Goal: Task Accomplishment & Management: Use online tool/utility

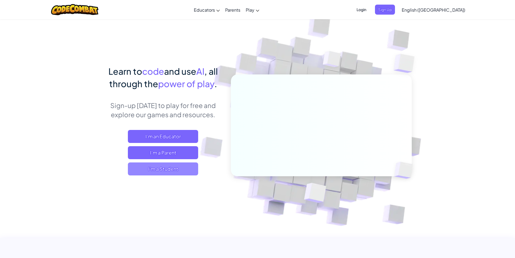
click at [194, 168] on span "I'm a Student" at bounding box center [163, 168] width 70 height 13
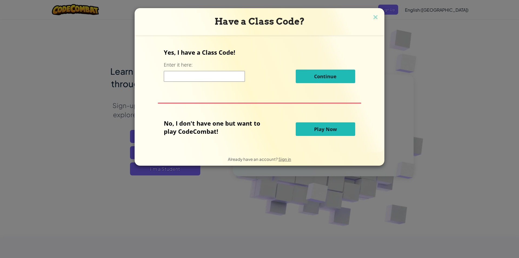
click at [330, 126] on span "Play Now" at bounding box center [325, 129] width 23 height 6
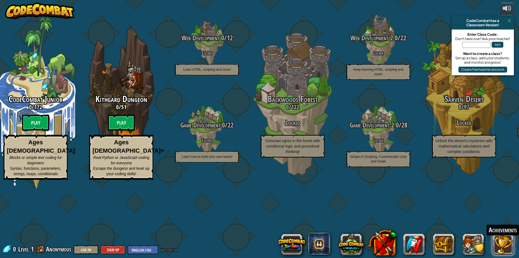
click at [502, 241] on button at bounding box center [504, 244] width 22 height 22
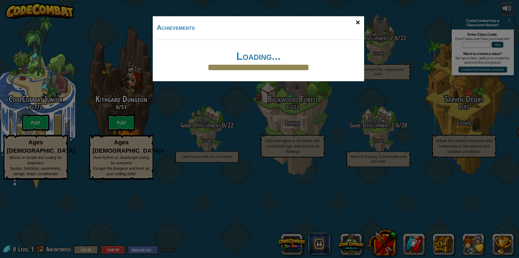
click at [355, 23] on div "×" at bounding box center [358, 23] width 12 height 16
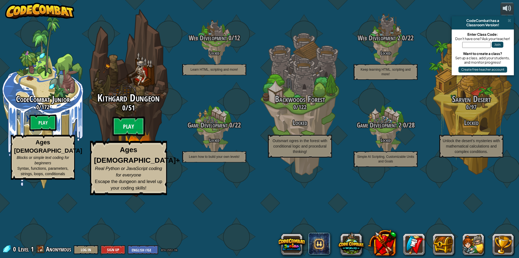
click at [128, 136] on btn "Play" at bounding box center [129, 126] width 32 height 19
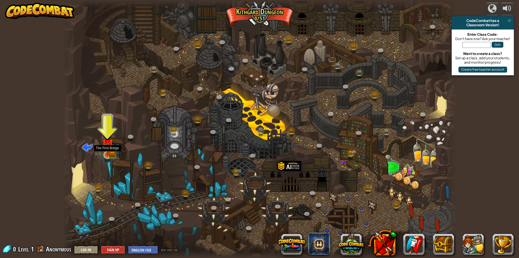
click at [111, 152] on img at bounding box center [107, 143] width 11 height 23
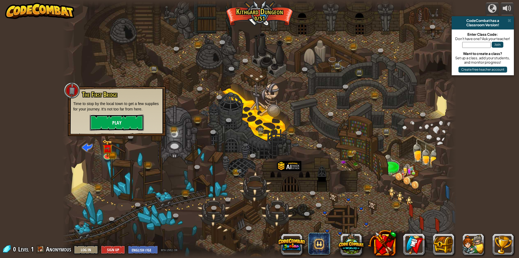
click at [128, 121] on button "Play" at bounding box center [117, 122] width 54 height 16
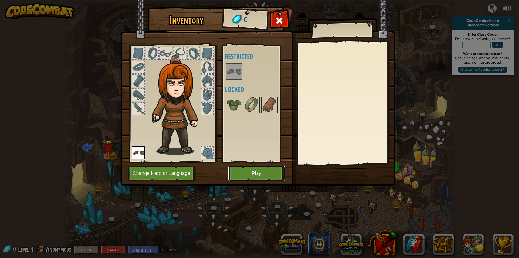
click at [271, 176] on button "Play" at bounding box center [257, 173] width 57 height 15
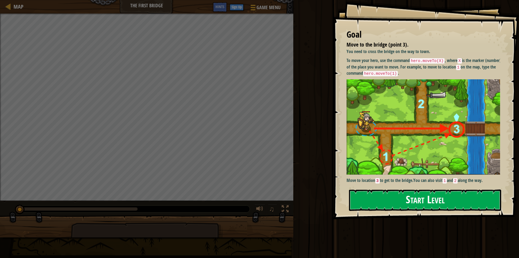
click at [372, 199] on button "Start Level" at bounding box center [425, 199] width 152 height 21
click at [388, 204] on button "Start Level" at bounding box center [425, 199] width 152 height 21
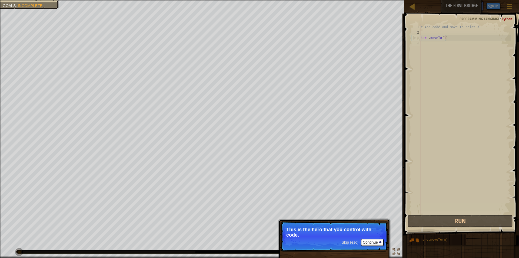
click at [353, 241] on span "Skip (esc)" at bounding box center [350, 242] width 17 height 4
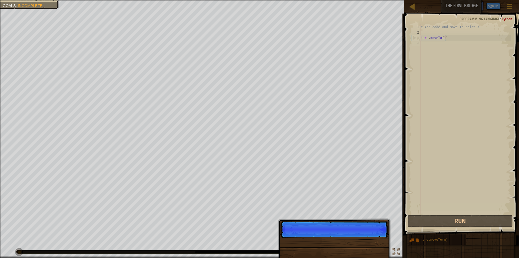
scroll to position [2, 0]
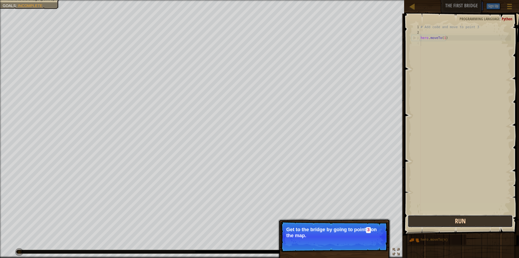
click at [446, 219] on button "Run" at bounding box center [460, 221] width 105 height 12
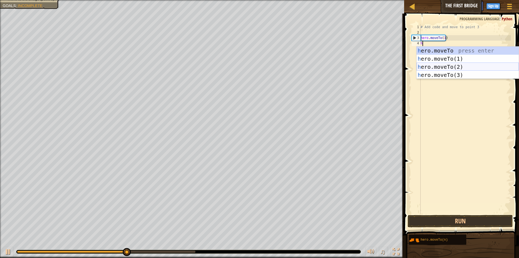
click at [436, 65] on div "h ero.moveTo press enter h ero.moveTo(1) press enter h ero.moveTo(2) press ente…" at bounding box center [468, 71] width 102 height 49
type textarea "hero.moveTo(2)"
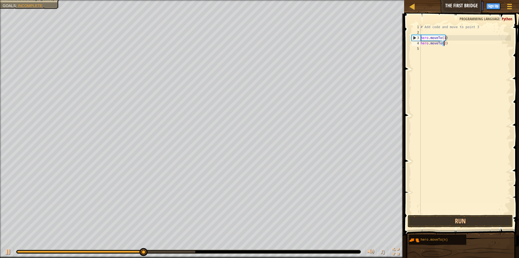
click at [435, 51] on div "# Add code and move to point 3 hero . moveTo ( 1 ) hero . moveTo ( 2 )" at bounding box center [465, 124] width 91 height 200
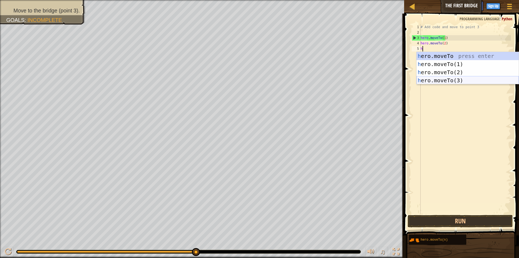
click at [446, 82] on div "h ero.moveTo press enter h ero.moveTo(1) press enter h ero.moveTo(2) press ente…" at bounding box center [468, 76] width 102 height 49
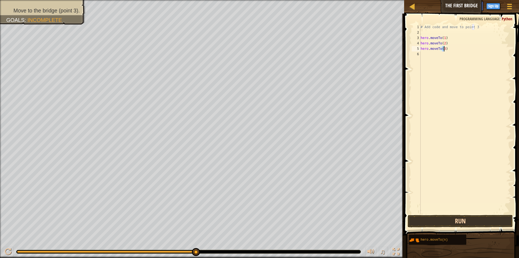
type textarea "hero.moveTo(3)"
click at [457, 218] on button "Run" at bounding box center [460, 221] width 105 height 12
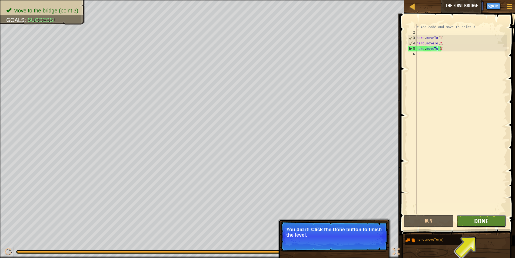
click at [487, 219] on span "Done" at bounding box center [482, 220] width 14 height 9
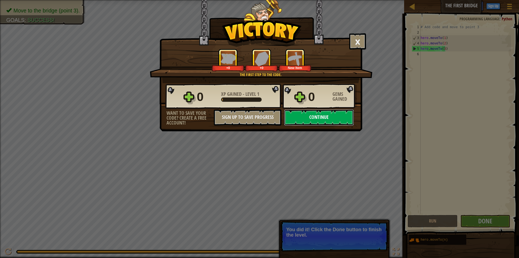
click at [332, 113] on button "Continue" at bounding box center [319, 117] width 70 height 16
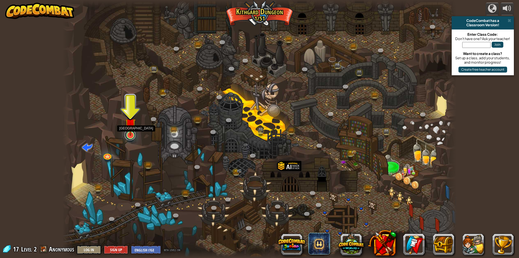
click at [130, 137] on link at bounding box center [130, 134] width 11 height 11
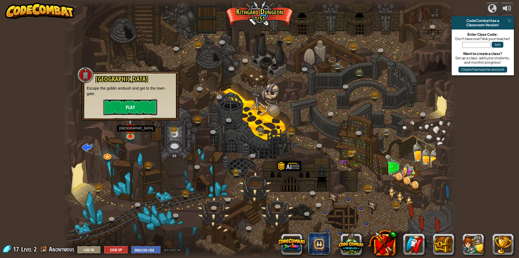
click at [140, 108] on button "Play" at bounding box center [130, 107] width 54 height 16
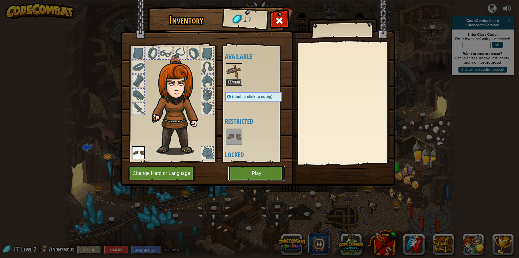
click at [261, 180] on button "Play" at bounding box center [257, 173] width 57 height 15
